Goal: Transaction & Acquisition: Purchase product/service

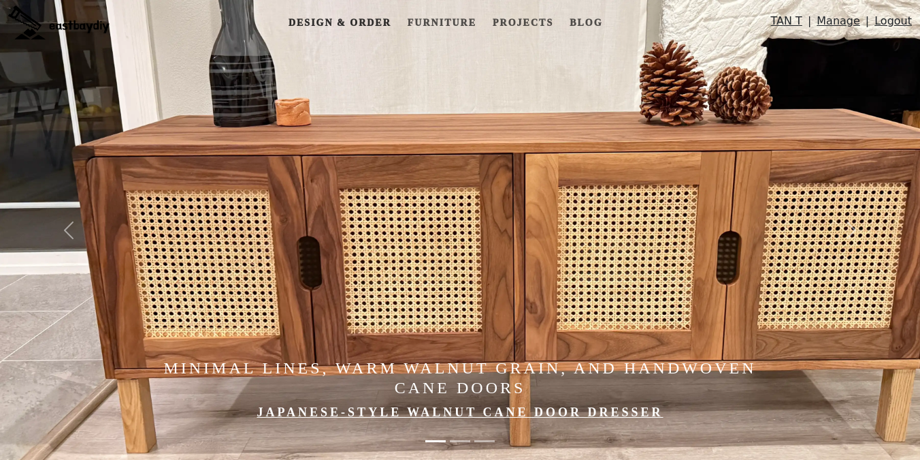
click at [357, 20] on link "Design & Order" at bounding box center [340, 22] width 114 height 25
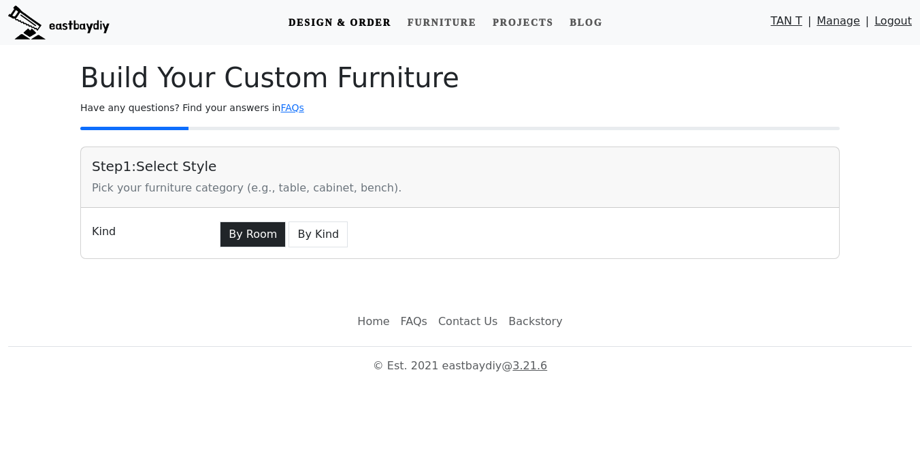
click at [266, 236] on button "By Room" at bounding box center [253, 234] width 66 height 26
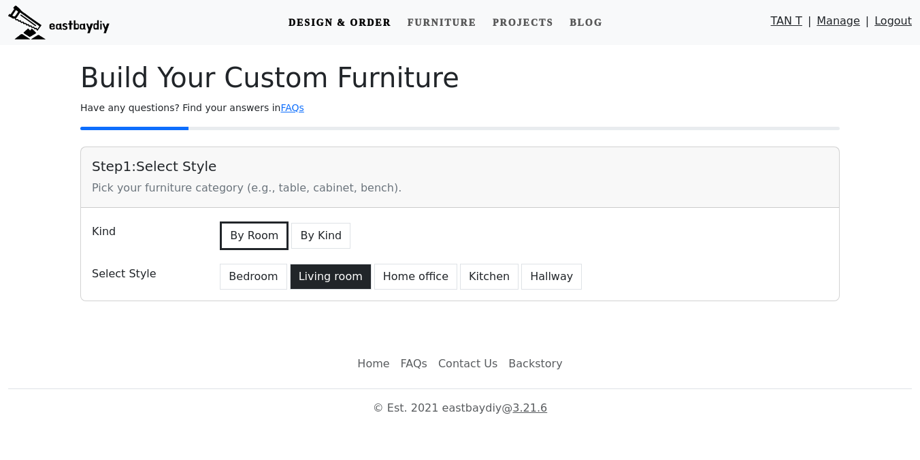
click at [340, 276] on button "Living room" at bounding box center [331, 276] width 82 height 26
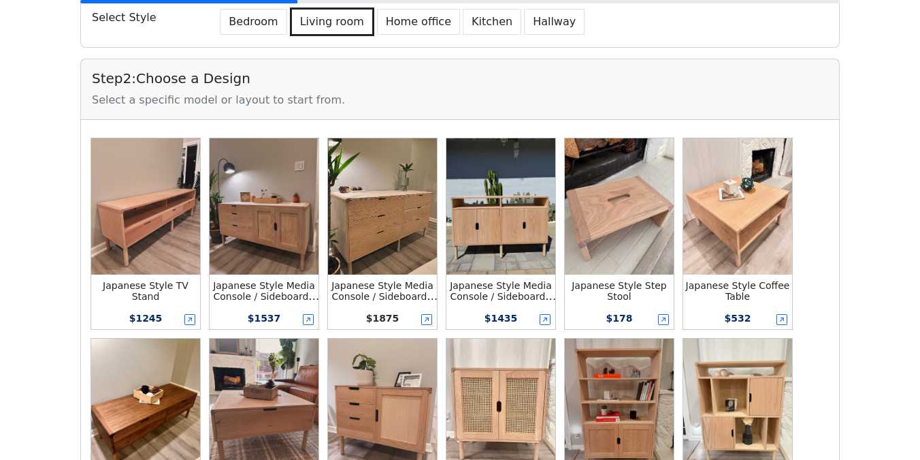
scroll to position [432, 0]
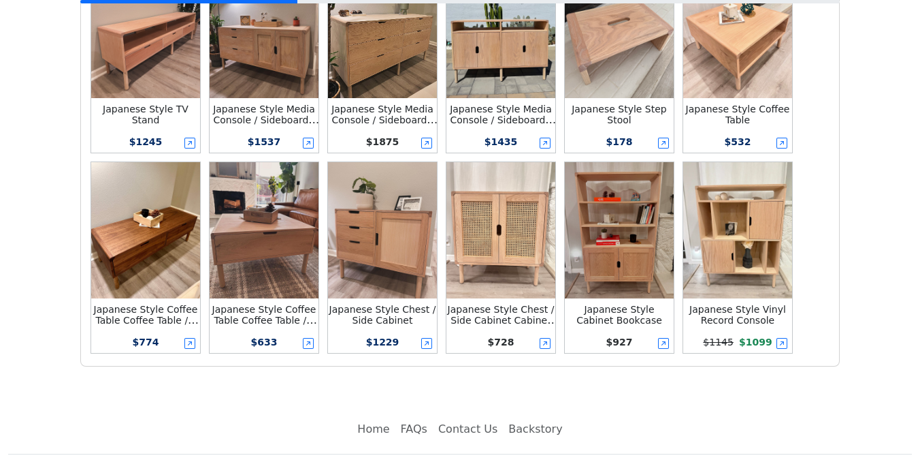
click at [741, 252] on img at bounding box center [738, 230] width 109 height 136
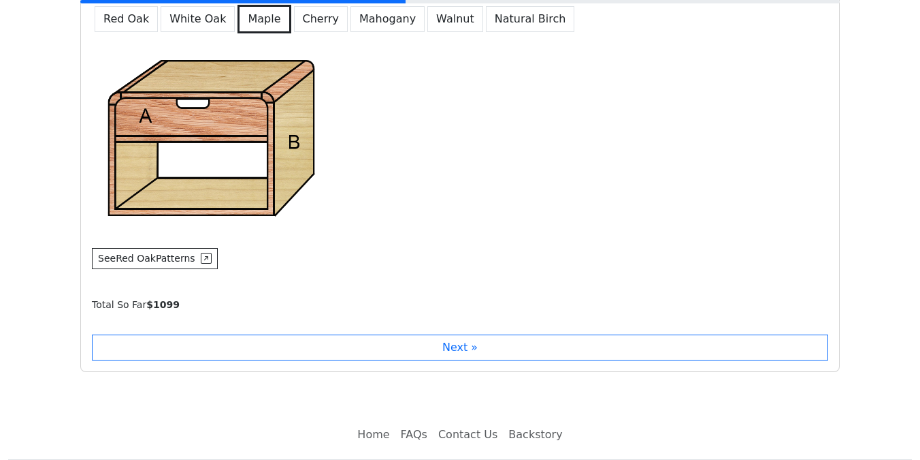
scroll to position [1099, 0]
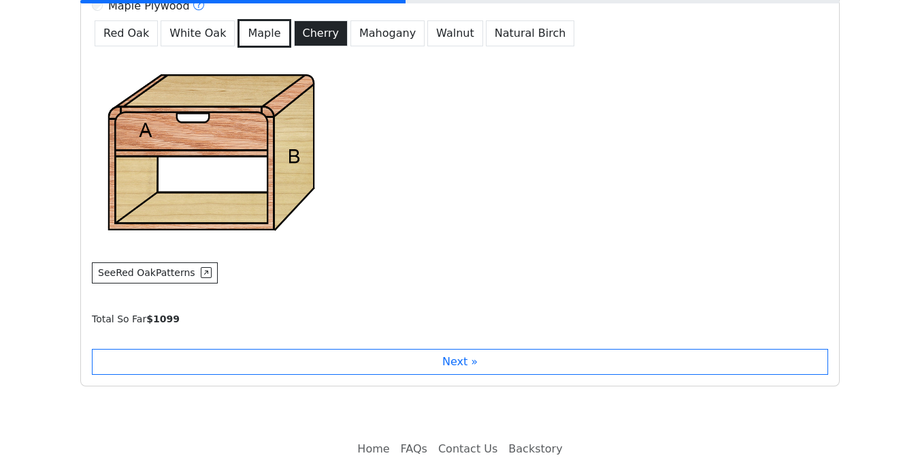
click at [314, 33] on button "Cherry" at bounding box center [321, 33] width 54 height 26
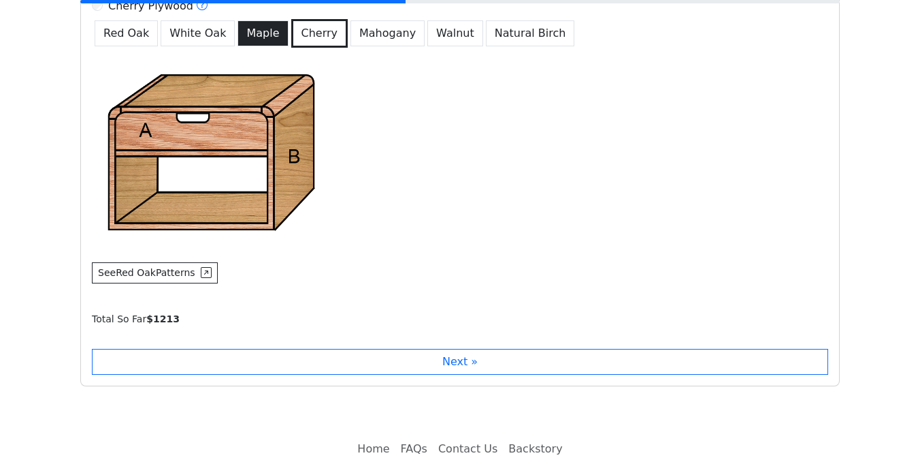
click at [255, 29] on button "Maple" at bounding box center [263, 33] width 50 height 26
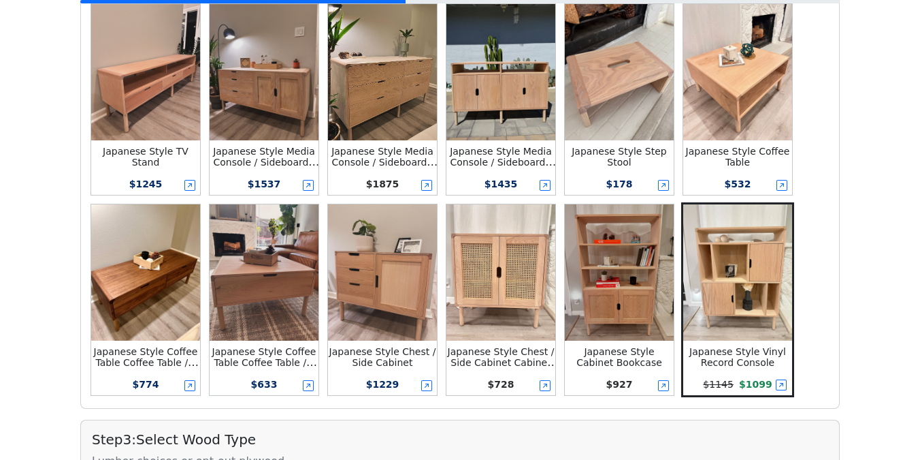
scroll to position [398, 0]
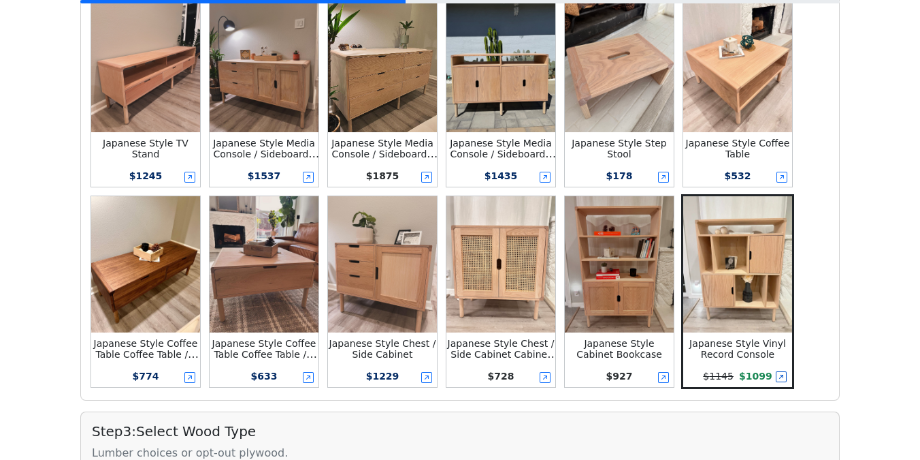
click at [782, 379] on icon at bounding box center [781, 376] width 11 height 11
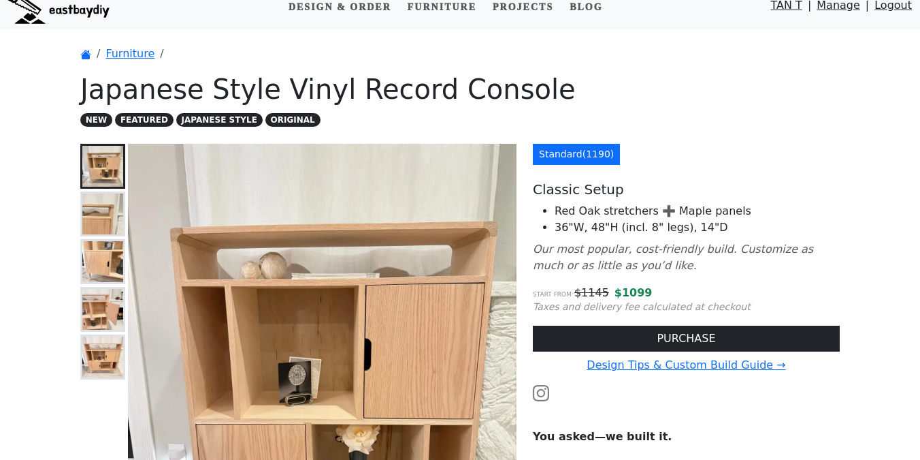
scroll to position [16, 0]
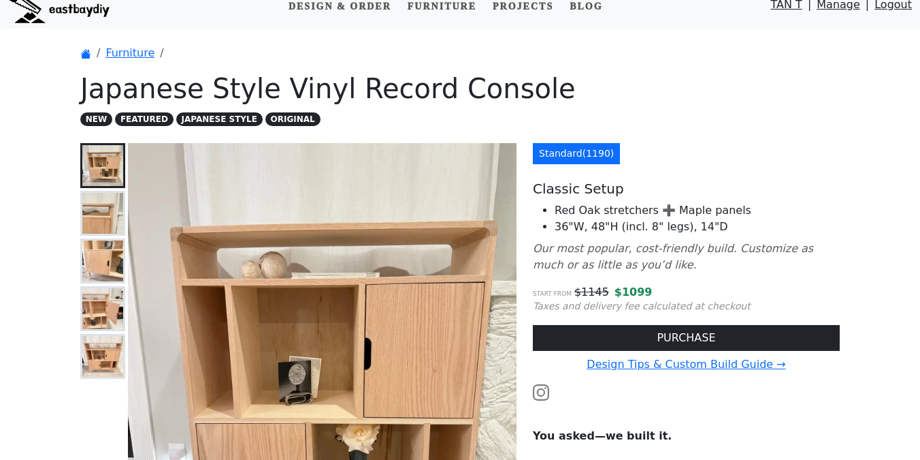
click at [616, 245] on icon "Our most popular, cost-friendly build. Customize as much or as little as you’d …" at bounding box center [673, 256] width 280 height 29
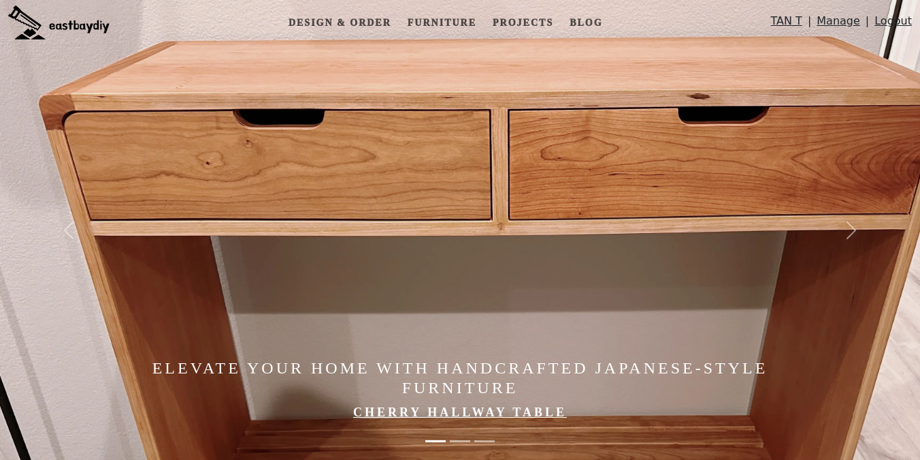
click at [880, 25] on link "Logout" at bounding box center [893, 24] width 37 height 22
